Goal: Consume media (video, audio)

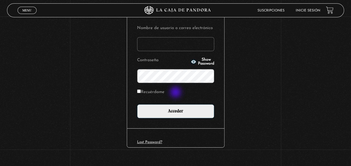
scroll to position [77, 0]
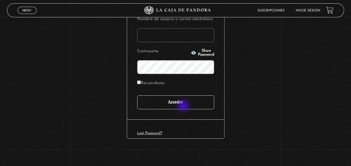
type input "[EMAIL_ADDRESS][DOMAIN_NAME]"
drag, startPoint x: 185, startPoint y: 105, endPoint x: 98, endPoint y: 91, distance: 87.5
click at [185, 105] on input "Acceder" at bounding box center [175, 102] width 77 height 14
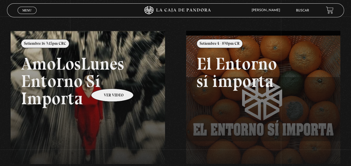
scroll to position [46, 0]
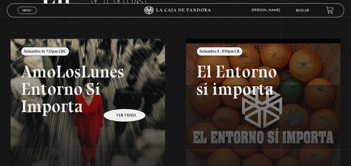
click at [117, 100] on link at bounding box center [186, 122] width 351 height 166
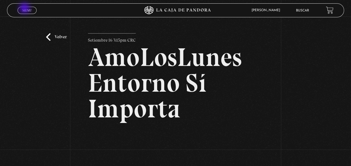
click at [25, 8] on link "Menu Cerrar" at bounding box center [27, 10] width 19 height 7
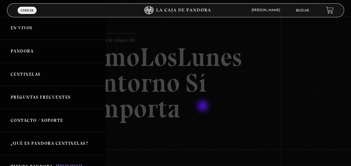
click at [203, 106] on div at bounding box center [175, 83] width 351 height 166
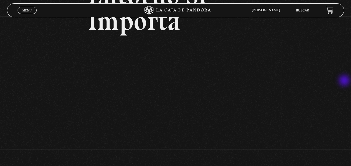
scroll to position [93, 0]
